Goal: Transaction & Acquisition: Purchase product/service

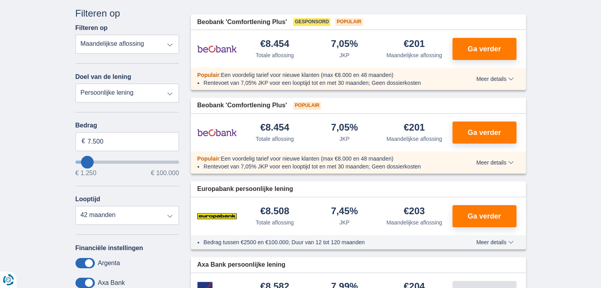
scroll to position [95, 0]
click at [422, 192] on div "Europabank persoonlijke lening" at bounding box center [358, 188] width 335 height 15
click at [496, 84] on div "Populair : Een voordelig tarief voor nieuwe klanten (max €8.000 en 48 maanden) …" at bounding box center [358, 79] width 335 height 22
click at [500, 78] on span "Meer details" at bounding box center [494, 79] width 37 height 6
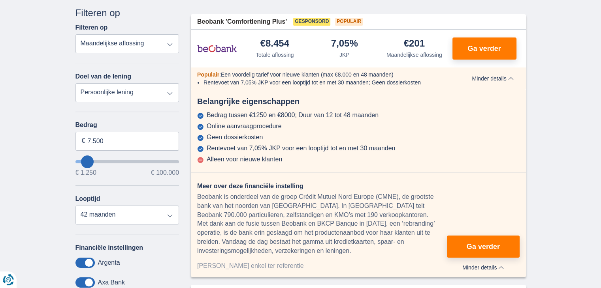
click at [450, 103] on div "Belangrijke eigenschappen" at bounding box center [358, 101] width 335 height 11
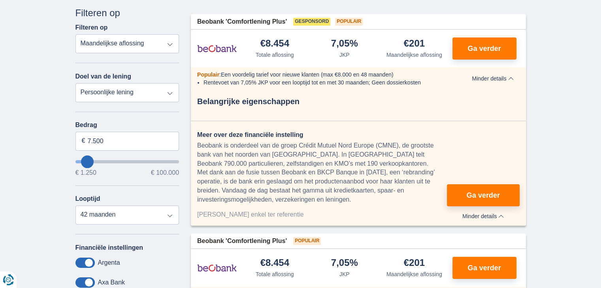
type input "12.250"
type input "12250"
select select "60"
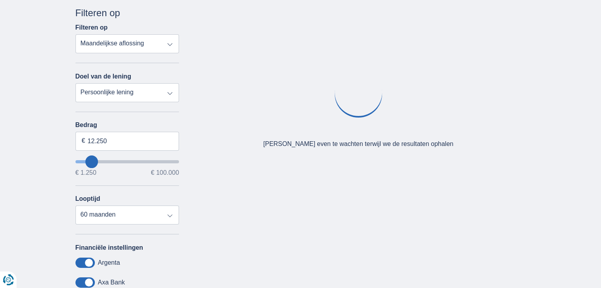
type input "11.250"
type input "10250"
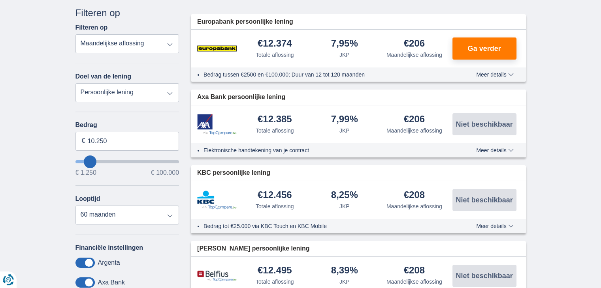
type input "11.250"
type input "11250"
type input "10.250"
type input "10250"
type input "1.250"
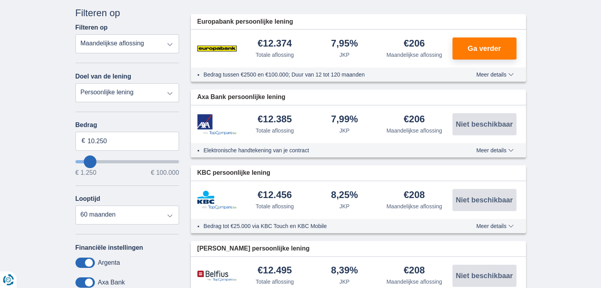
type input "1250"
select select "24"
type input "1250"
click at [80, 160] on input "wantToBorrow" at bounding box center [127, 161] width 104 height 3
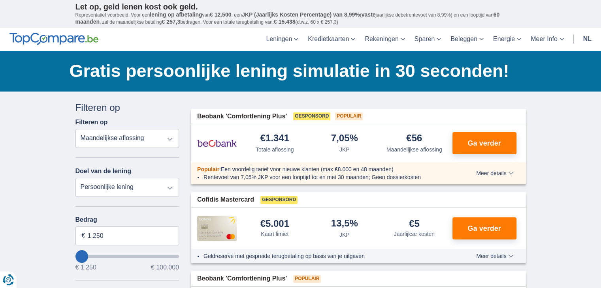
type input "11.250"
type input "11250"
select select "60"
type input "11250"
click at [90, 256] on input "wantToBorrow" at bounding box center [127, 256] width 104 height 3
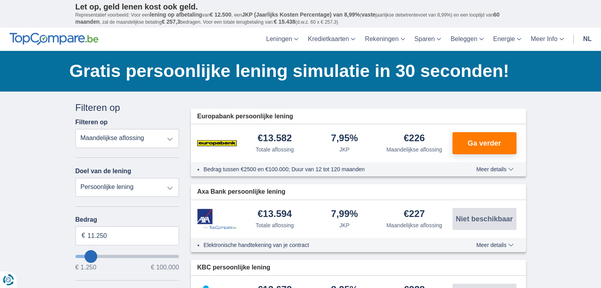
type input "3.250"
type input "3250"
select select "30"
type input "3250"
click at [83, 256] on input "wantToBorrow" at bounding box center [127, 256] width 104 height 3
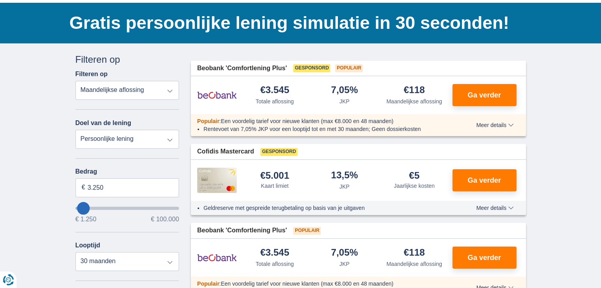
scroll to position [17, 0]
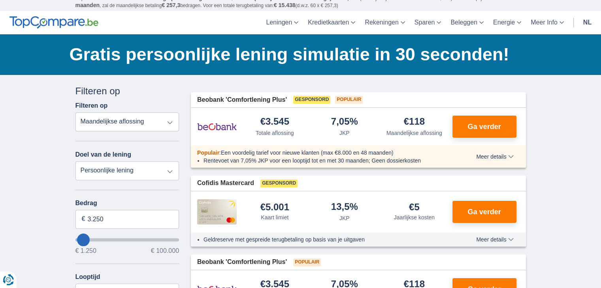
click at [498, 156] on span "Meer details" at bounding box center [494, 157] width 37 height 6
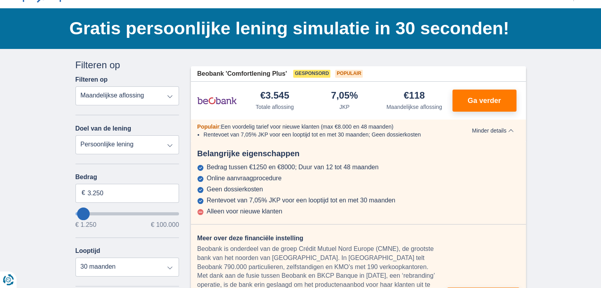
scroll to position [0, 0]
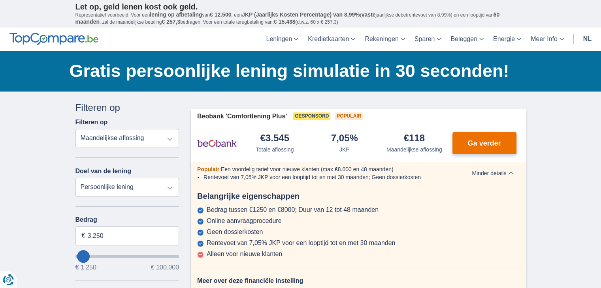
click at [469, 143] on span "Ga verder" at bounding box center [483, 143] width 33 height 7
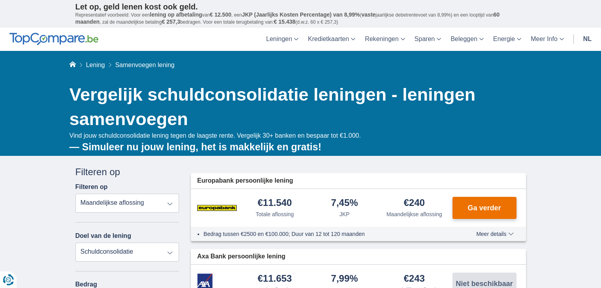
drag, startPoint x: 0, startPoint y: 0, endPoint x: 461, endPoint y: 209, distance: 506.3
click at [461, 209] on button "Ga verder" at bounding box center [484, 208] width 64 height 22
